Goal: Task Accomplishment & Management: Use online tool/utility

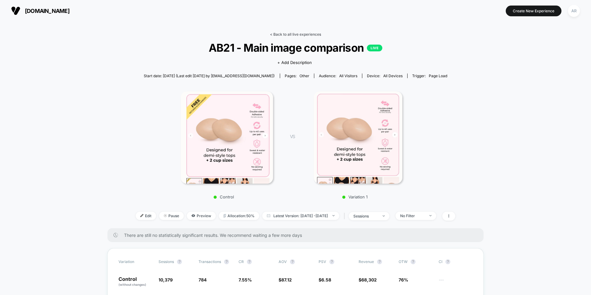
click at [286, 32] on link "< Back to all live experiences" at bounding box center [295, 34] width 51 height 5
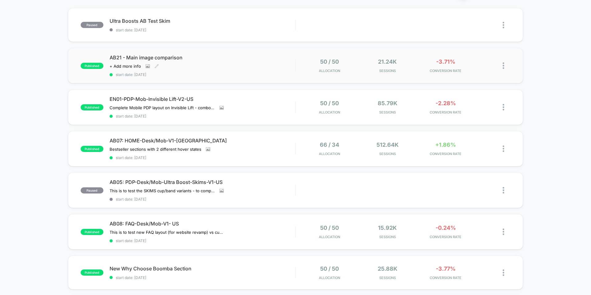
scroll to position [62, 0]
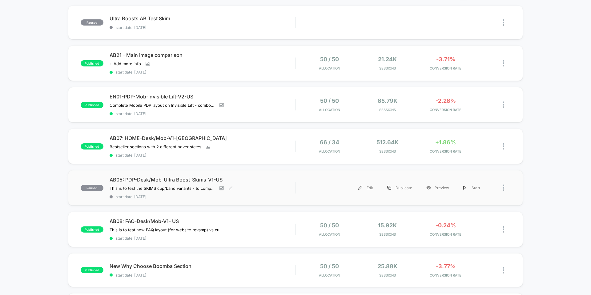
click at [256, 185] on div "AB05: PDP-Desk/Mob-Ultra Boost-Skims-V1-US This is to test the SKIMS cup/band v…" at bounding box center [203, 188] width 186 height 22
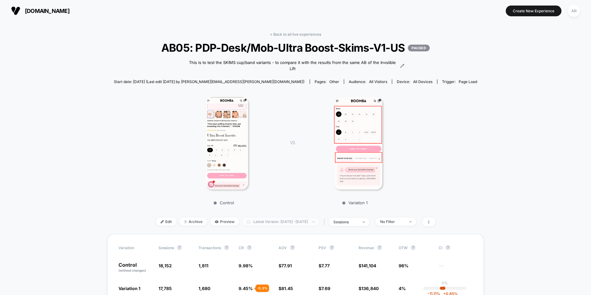
click at [268, 224] on span "Latest Version: Jul 30, 2025 - Sep 30, 2025" at bounding box center [280, 222] width 77 height 8
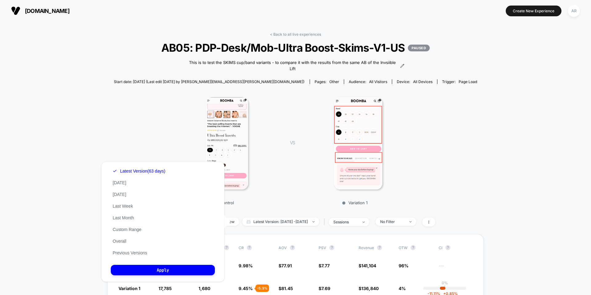
click at [301, 201] on p "Variation 1" at bounding box center [355, 202] width 108 height 5
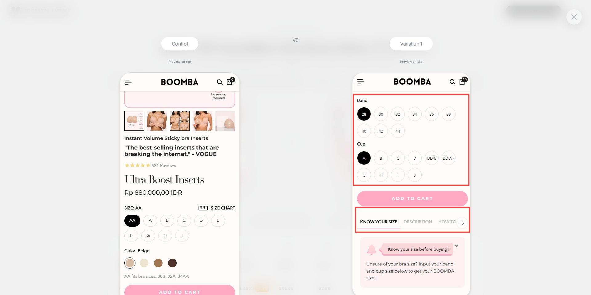
click at [585, 11] on div "Control Preview on site VS Variation 1 Preview on site" at bounding box center [295, 147] width 591 height 295
click at [583, 12] on div "Control Preview on site VS Variation 1 Preview on site" at bounding box center [295, 147] width 591 height 295
click at [578, 17] on button at bounding box center [574, 16] width 9 height 9
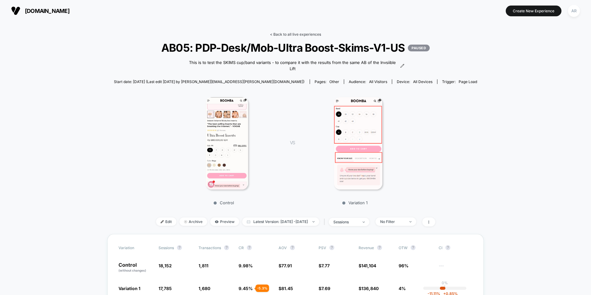
click at [279, 34] on link "< Back to all live experiences" at bounding box center [295, 34] width 51 height 5
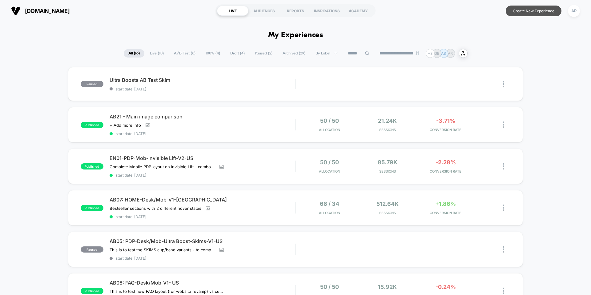
click at [546, 12] on button "Create New Experience" at bounding box center [534, 11] width 56 height 11
